Goal: Task Accomplishment & Management: Manage account settings

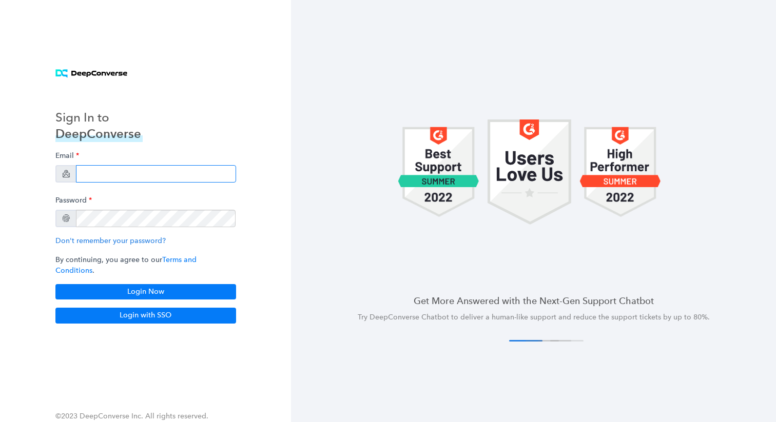
click at [167, 174] on input "email" at bounding box center [156, 173] width 160 height 17
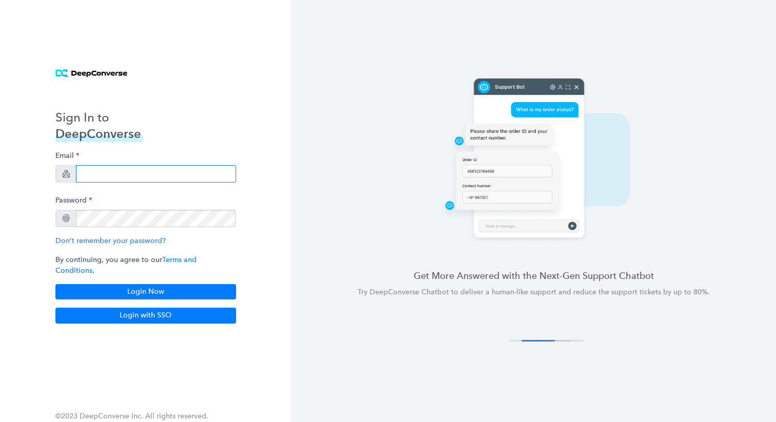
type input "[EMAIL_ADDRESS][DOMAIN_NAME]"
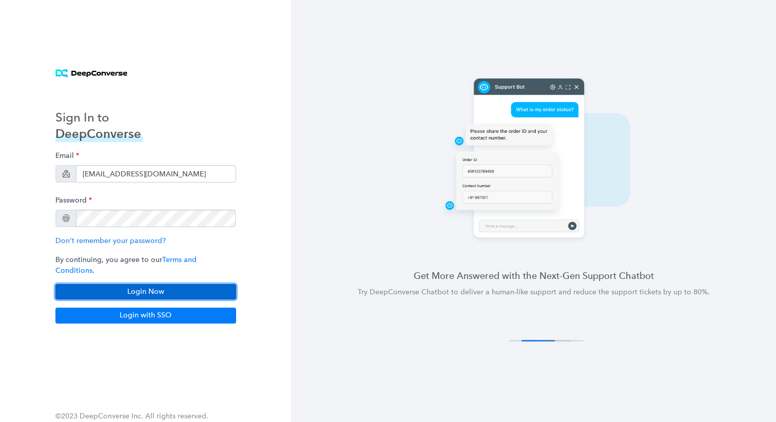
click at [161, 292] on button "Login Now" at bounding box center [145, 291] width 181 height 15
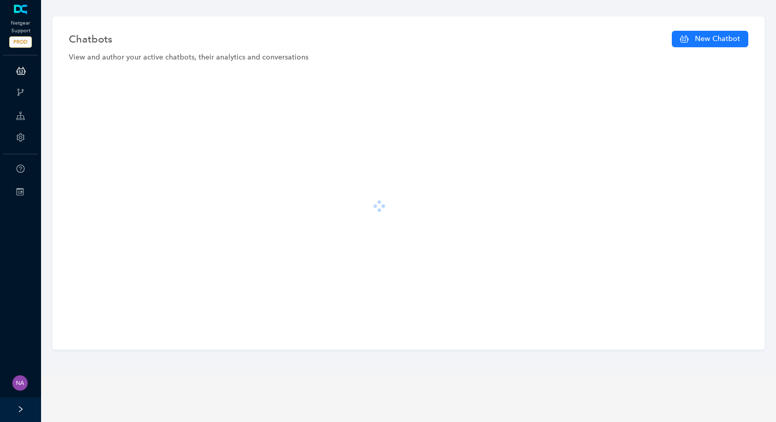
click at [25, 413] on div at bounding box center [20, 410] width 41 height 25
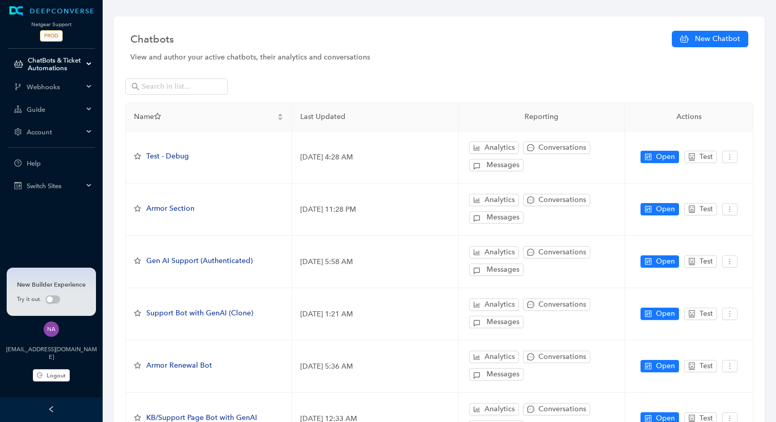
click at [72, 137] on div "Account" at bounding box center [51, 132] width 99 height 21
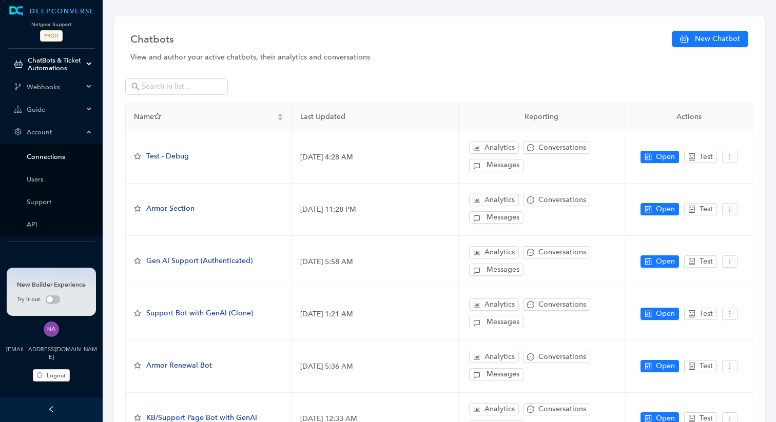
click at [58, 154] on link "Connections" at bounding box center [60, 157] width 66 height 8
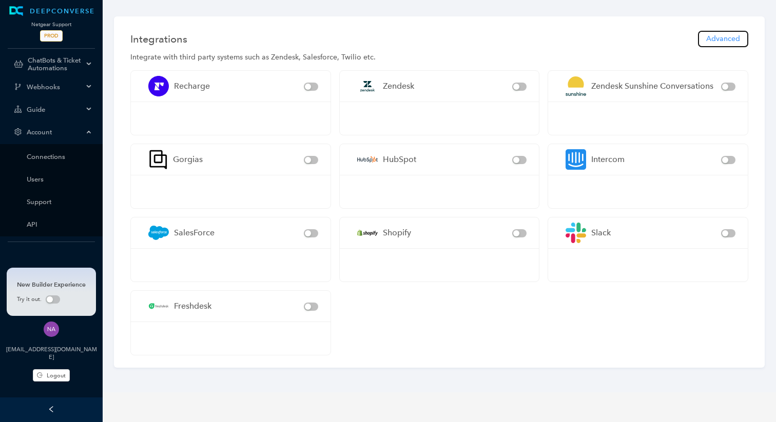
click at [726, 36] on span "Advanced" at bounding box center [723, 38] width 34 height 11
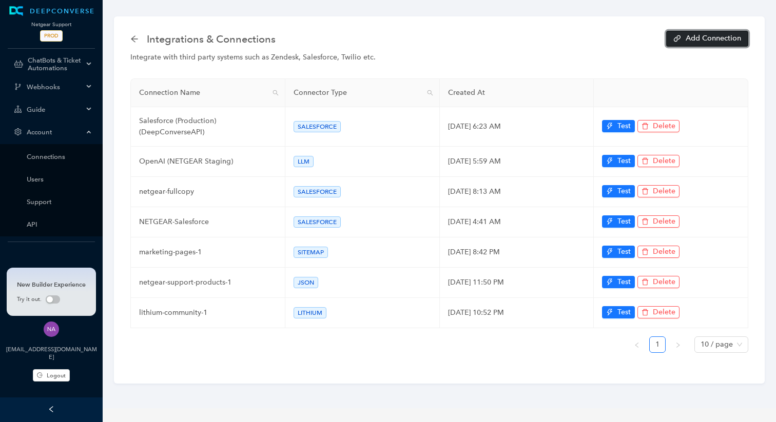
click at [700, 42] on span "Add Connection" at bounding box center [712, 38] width 55 height 7
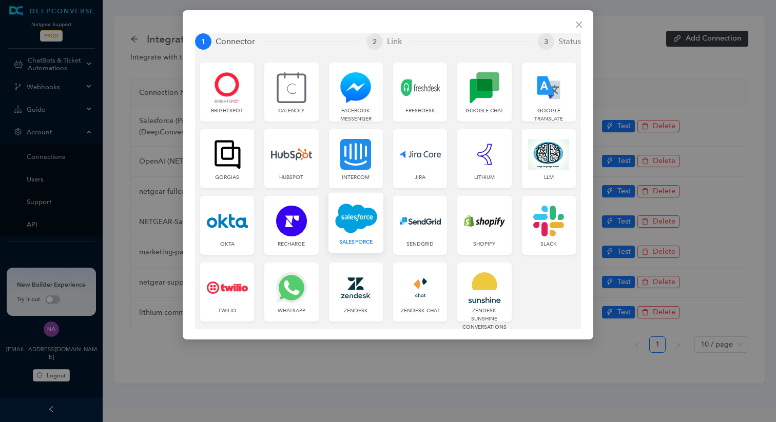
click at [376, 218] on img at bounding box center [356, 218] width 42 height 31
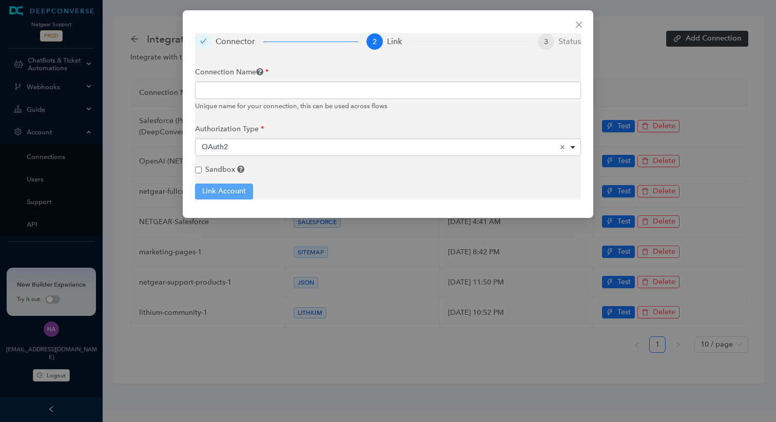
click at [300, 274] on div "Connector 2 Link 3 Status Connection Name Unique name for your connection, this…" at bounding box center [388, 211] width 776 height 422
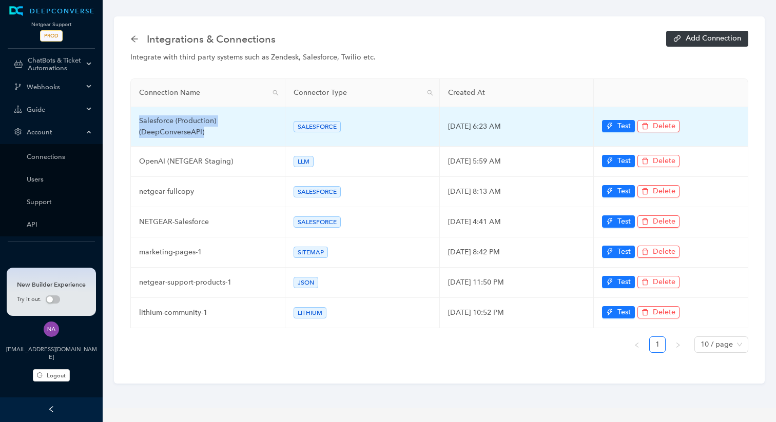
drag, startPoint x: 206, startPoint y: 136, endPoint x: 137, endPoint y: 126, distance: 69.5
click at [137, 126] on td "Salesforce (Production) (DeepConverseAPI)" at bounding box center [208, 127] width 154 height 40
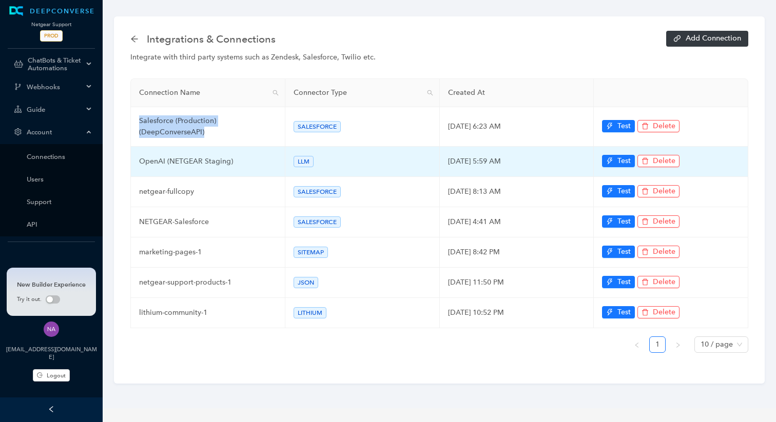
copy td "Salesforce (Production) (DeepConverseAPI)"
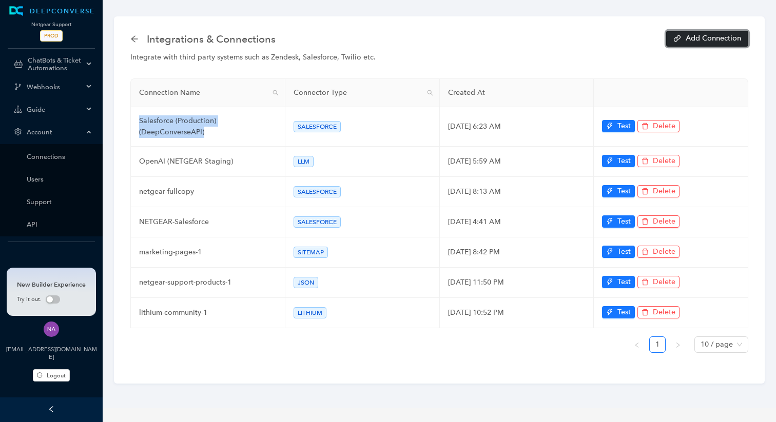
click at [706, 45] on button "Add Connection" at bounding box center [707, 39] width 82 height 16
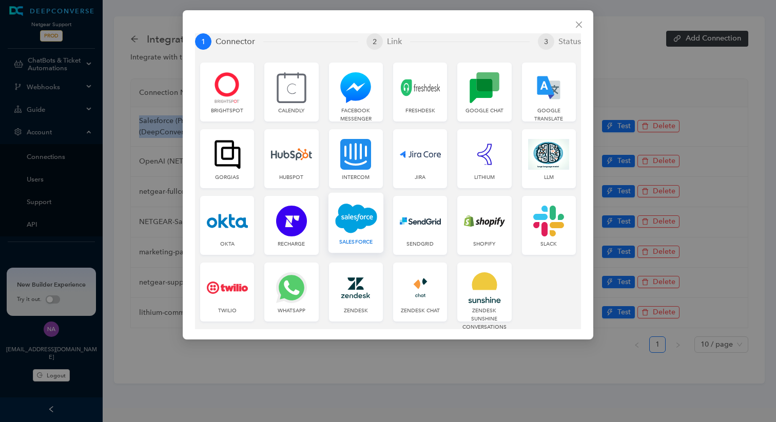
click at [347, 220] on img at bounding box center [356, 218] width 42 height 31
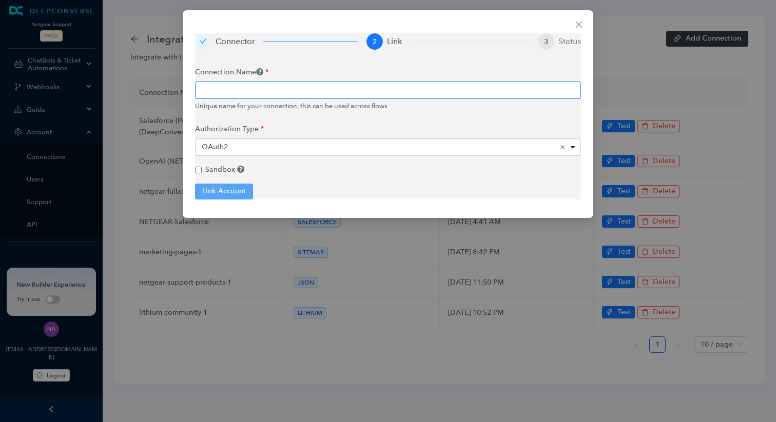
click at [311, 86] on input "text" at bounding box center [388, 90] width 386 height 17
paste input "Salesforce (Production) (DeepConverseAPI)"
click at [284, 145] on div "OAuth2 Remove item" at bounding box center [388, 147] width 373 height 10
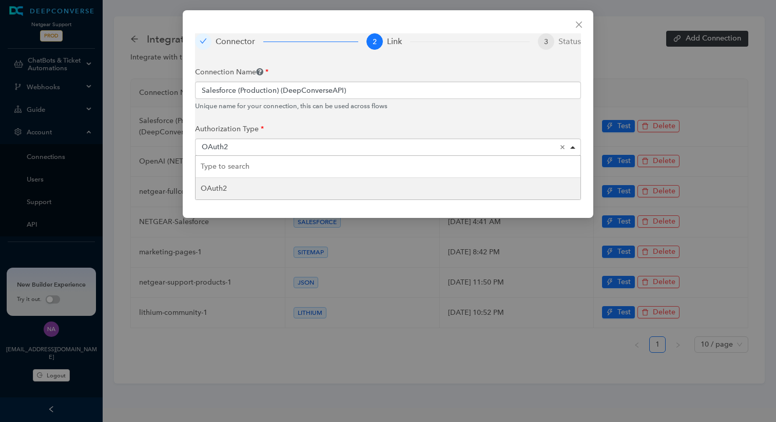
click at [284, 145] on div "OAuth2 Remove item" at bounding box center [388, 147] width 373 height 10
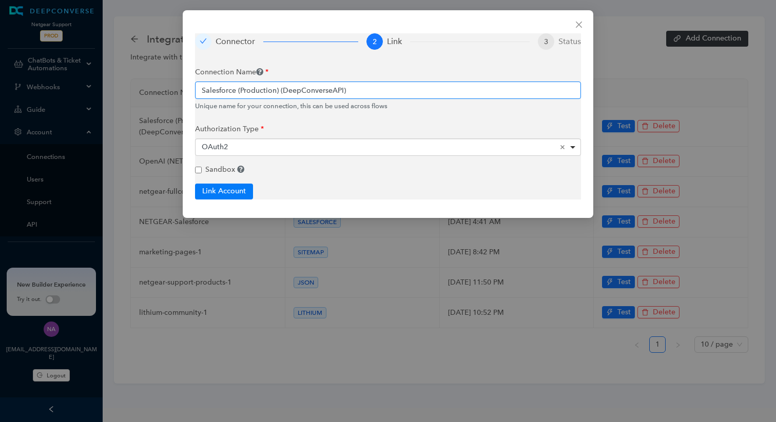
click at [256, 86] on input "Salesforce (Production) (DeepConverseAPI)" at bounding box center [388, 90] width 386 height 17
click at [253, 93] on input "Salesforce (Production) (DeepConverseAPI)" at bounding box center [388, 90] width 386 height 17
type input "Salesforce (Fullcopy) (DeepConverseAPI)"
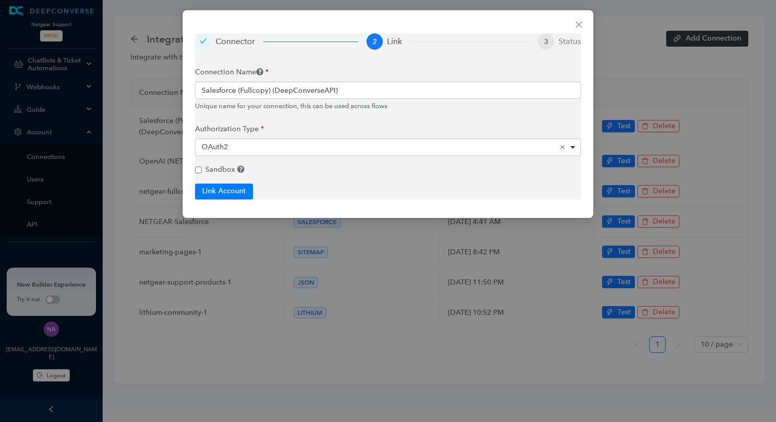
click at [202, 174] on div "Sandbox" at bounding box center [388, 169] width 386 height 11
click at [197, 168] on input "Sandbox" at bounding box center [198, 170] width 7 height 7
click at [217, 190] on button "Link Account" at bounding box center [224, 191] width 58 height 15
checkbox input "true"
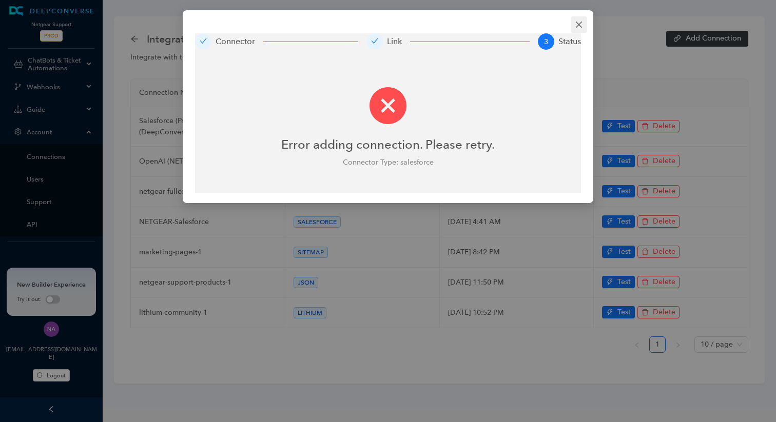
click at [581, 25] on icon "close" at bounding box center [579, 25] width 8 height 8
